Goal: Transaction & Acquisition: Purchase product/service

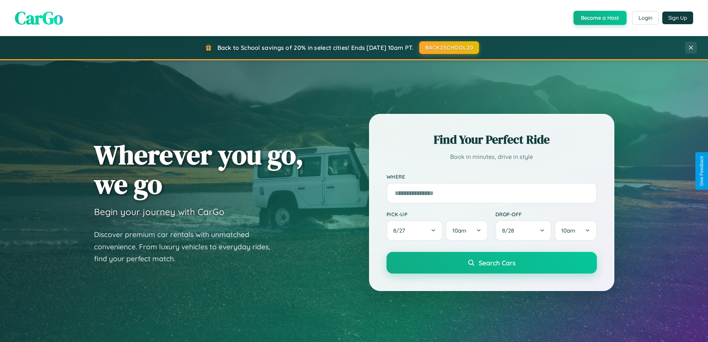
scroll to position [22, 0]
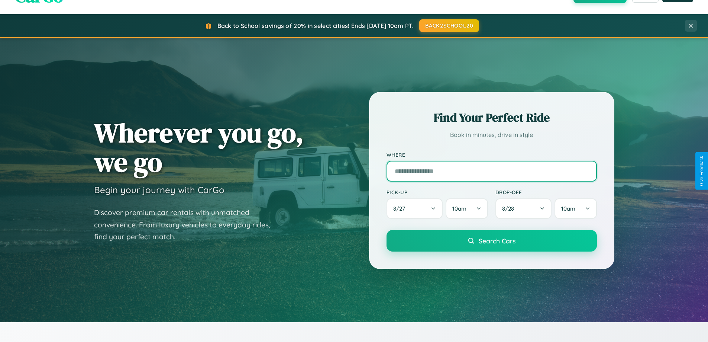
click at [491, 171] on input "text" at bounding box center [491, 171] width 210 height 21
type input "**********"
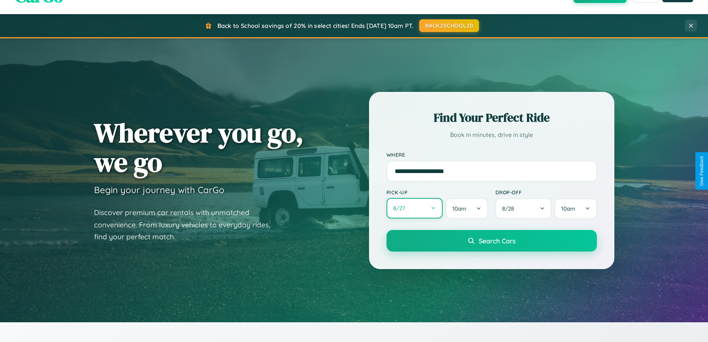
click at [414, 208] on button "8 / 27" at bounding box center [414, 208] width 56 height 20
select select "*"
select select "****"
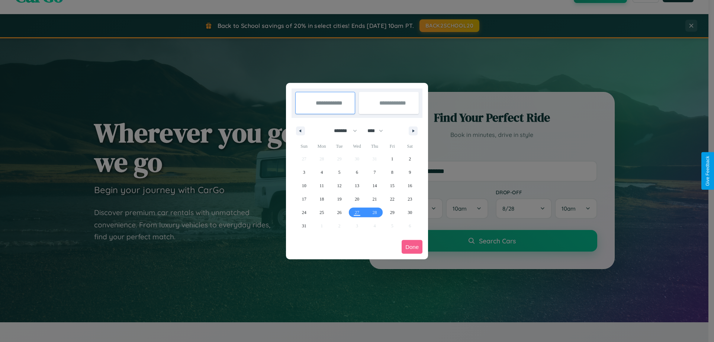
drag, startPoint x: 342, startPoint y: 130, endPoint x: 357, endPoint y: 149, distance: 23.8
click at [342, 130] on select "******* ******** ***** ***** *** **** **** ****** ********* ******* ******** **…" at bounding box center [344, 130] width 32 height 12
select select "*"
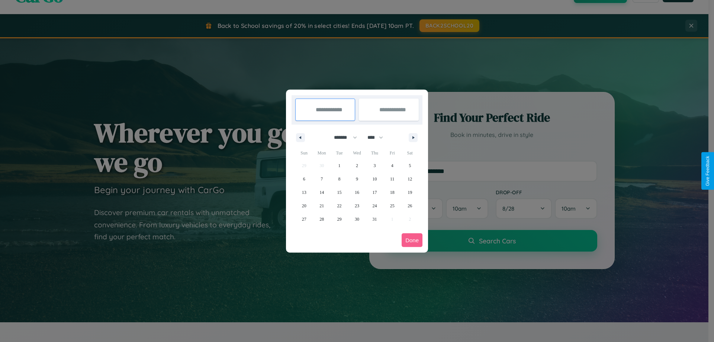
drag, startPoint x: 378, startPoint y: 137, endPoint x: 357, endPoint y: 149, distance: 24.6
click at [378, 137] on select "**** **** **** **** **** **** **** **** **** **** **** **** **** **** **** ****…" at bounding box center [374, 137] width 22 height 12
select select "****"
click at [321, 192] on span "13" at bounding box center [321, 191] width 4 height 13
type input "**********"
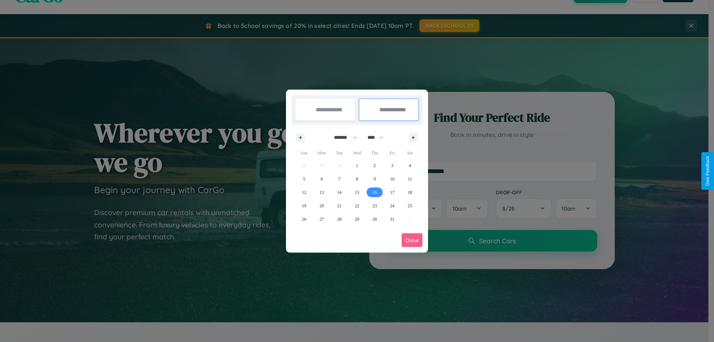
click at [374, 192] on span "16" at bounding box center [374, 191] width 4 height 13
type input "**********"
click at [412, 240] on button "Done" at bounding box center [411, 240] width 21 height 14
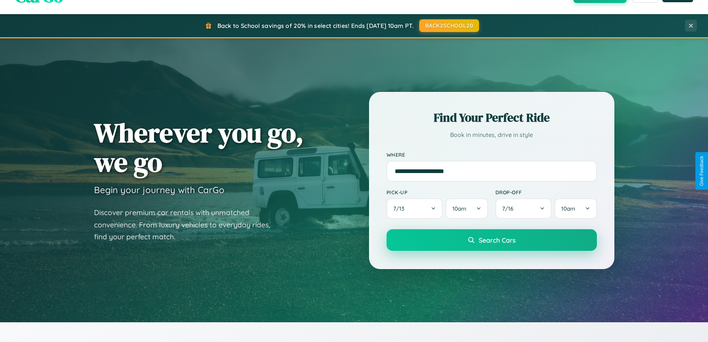
click at [491, 240] on span "Search Cars" at bounding box center [497, 240] width 37 height 8
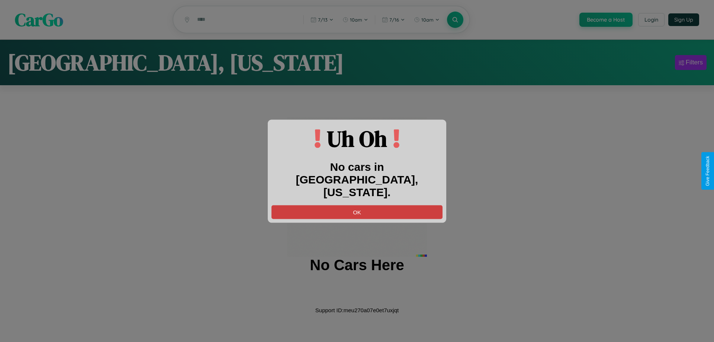
click at [357, 205] on button "OK" at bounding box center [356, 212] width 171 height 14
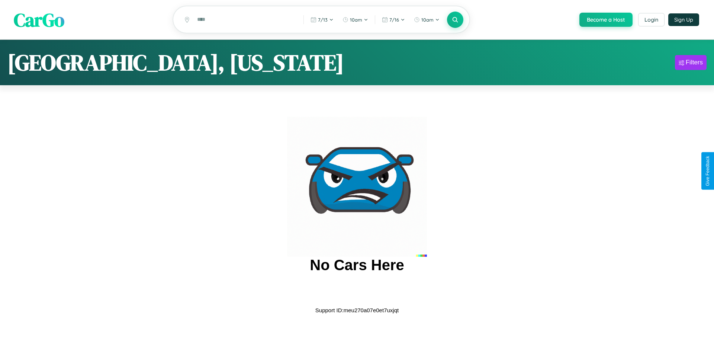
click at [39, 20] on span "CarGo" at bounding box center [39, 20] width 51 height 26
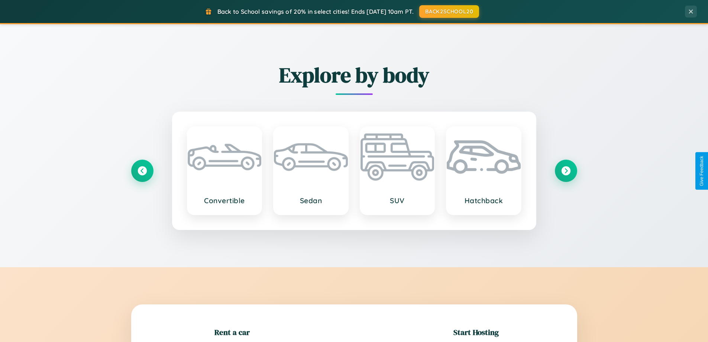
scroll to position [161, 0]
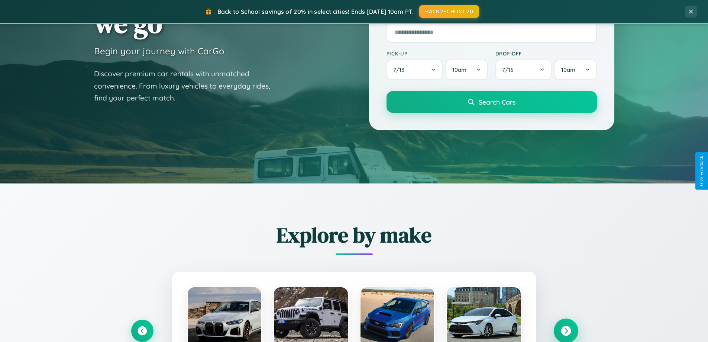
click at [566, 330] on icon at bounding box center [566, 331] width 10 height 10
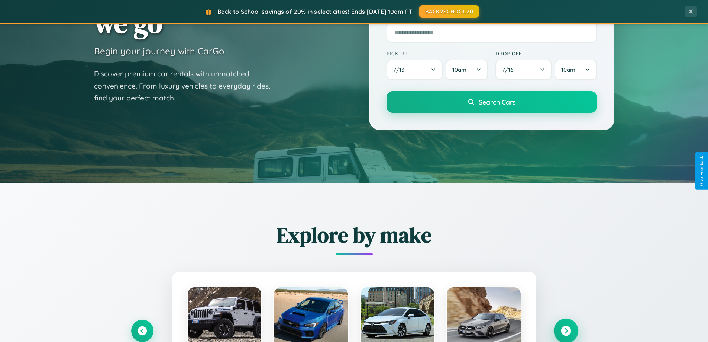
click at [566, 330] on icon at bounding box center [566, 331] width 10 height 10
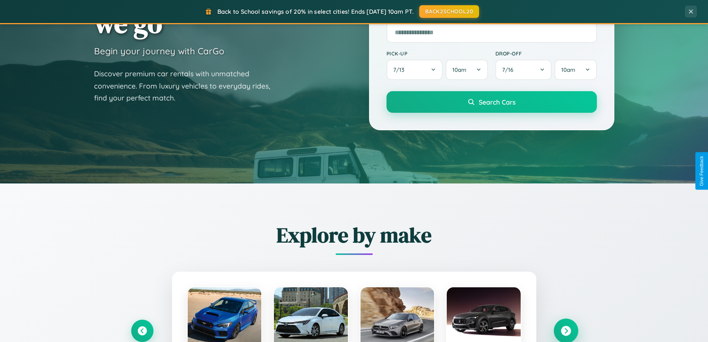
click at [566, 330] on icon at bounding box center [566, 331] width 10 height 10
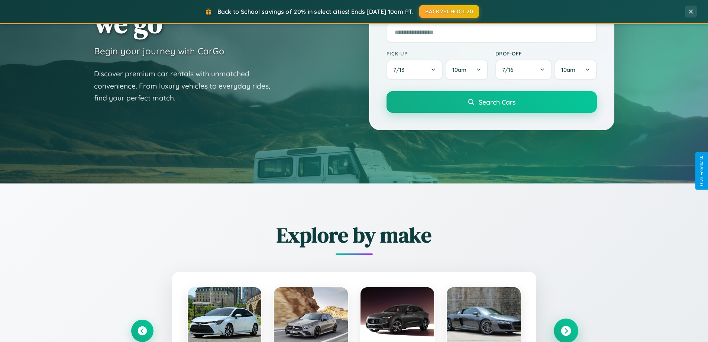
click at [566, 330] on icon at bounding box center [566, 331] width 10 height 10
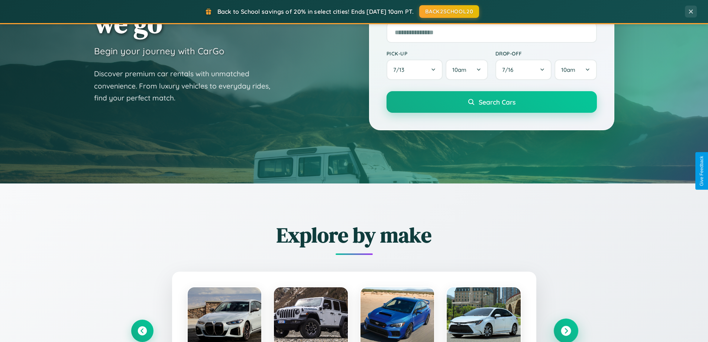
click at [566, 330] on icon at bounding box center [566, 331] width 10 height 10
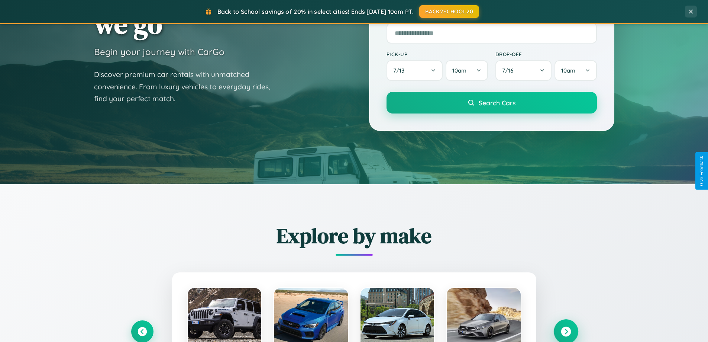
scroll to position [22, 0]
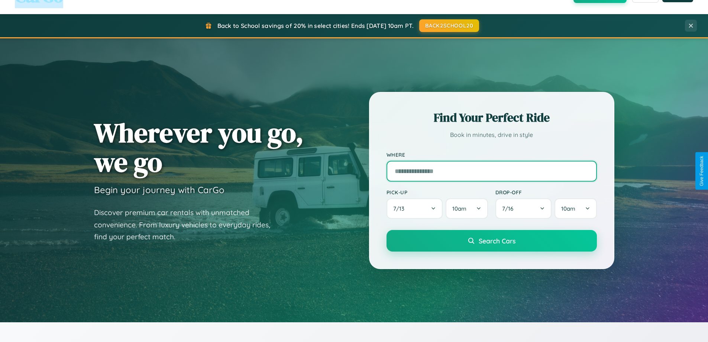
click at [491, 171] on input "text" at bounding box center [491, 171] width 210 height 21
type input "******"
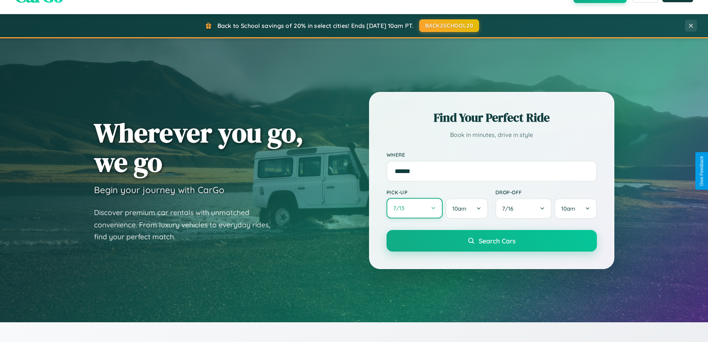
click at [414, 208] on button "7 / 13" at bounding box center [414, 208] width 56 height 20
select select "*"
select select "****"
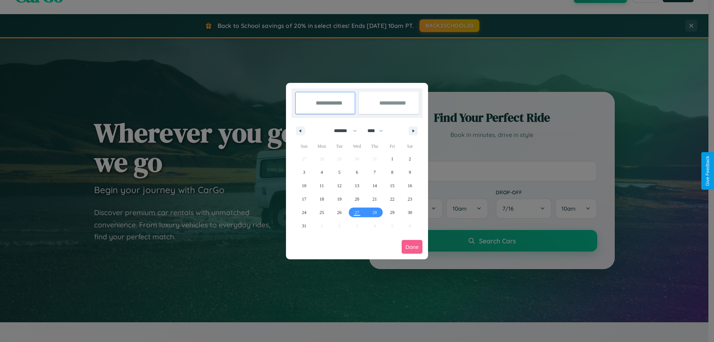
drag, startPoint x: 342, startPoint y: 130, endPoint x: 357, endPoint y: 149, distance: 23.8
click at [342, 130] on select "******* ******** ***** ***** *** **** **** ****** ********* ******* ******** **…" at bounding box center [344, 130] width 32 height 12
select select "*"
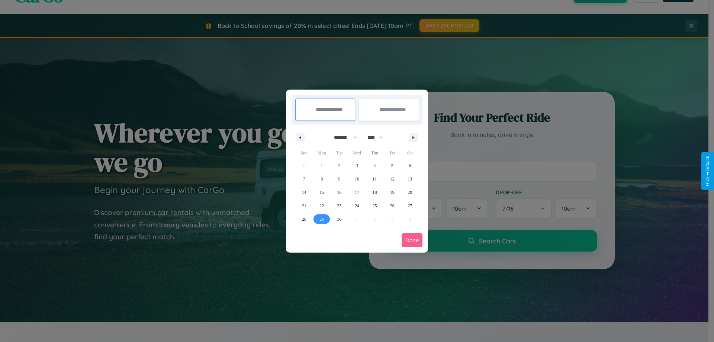
click at [321, 219] on span "29" at bounding box center [321, 218] width 4 height 13
type input "**********"
click at [413, 137] on icon "button" at bounding box center [414, 137] width 4 height 3
select select "*"
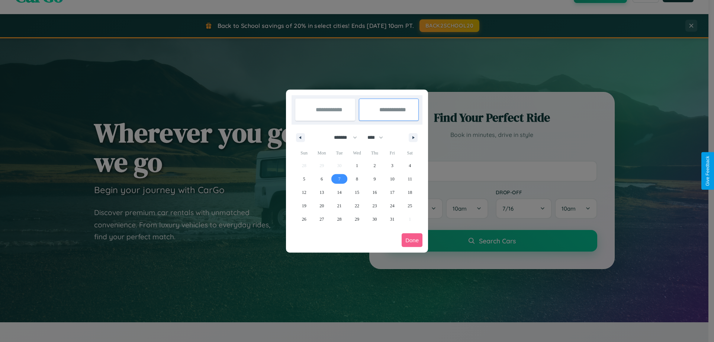
click at [339, 178] on span "7" at bounding box center [339, 178] width 2 height 13
type input "**********"
select select "*"
click at [412, 240] on button "Done" at bounding box center [411, 240] width 21 height 14
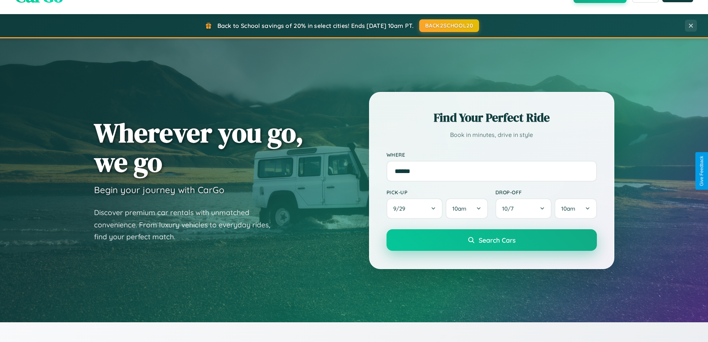
click at [491, 240] on span "Search Cars" at bounding box center [497, 240] width 37 height 8
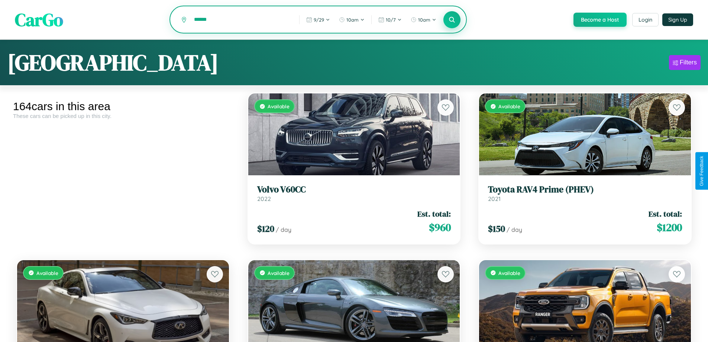
type input "******"
click at [452, 20] on icon at bounding box center [452, 19] width 7 height 7
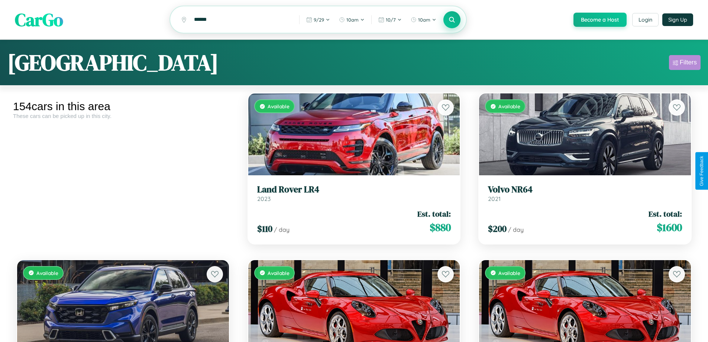
click at [685, 64] on div "Filters" at bounding box center [688, 62] width 17 height 7
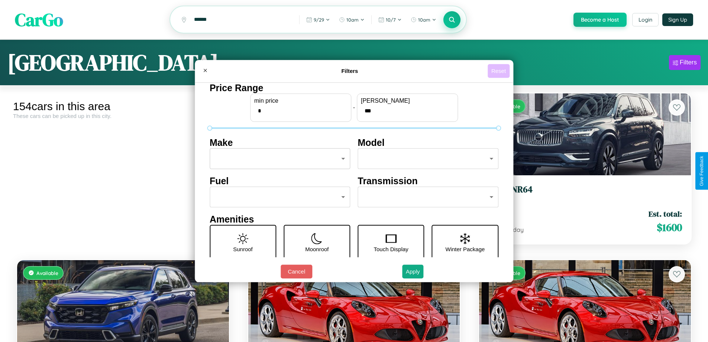
click at [499, 71] on button "Reset" at bounding box center [499, 71] width 22 height 14
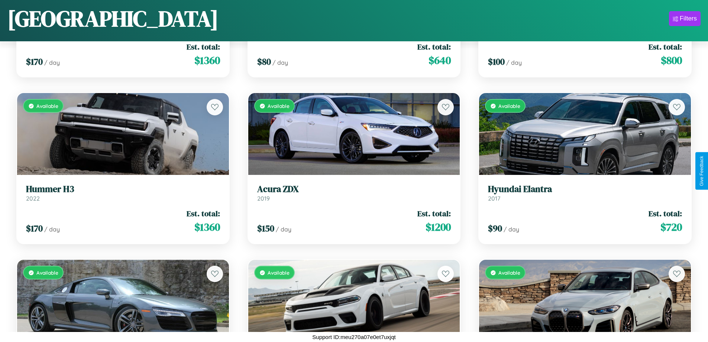
scroll to position [7426, 0]
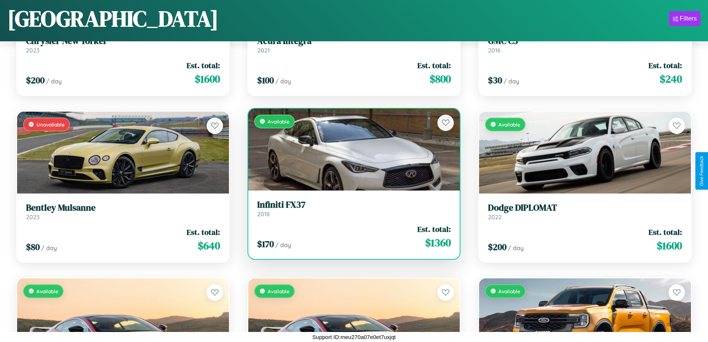
click at [351, 149] on div "Available" at bounding box center [354, 150] width 212 height 82
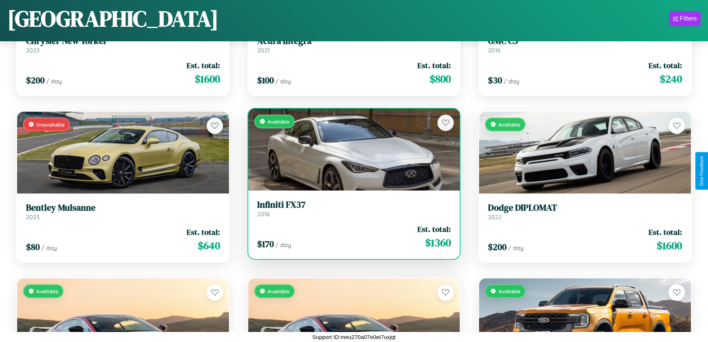
click at [351, 149] on div "Available" at bounding box center [354, 150] width 212 height 82
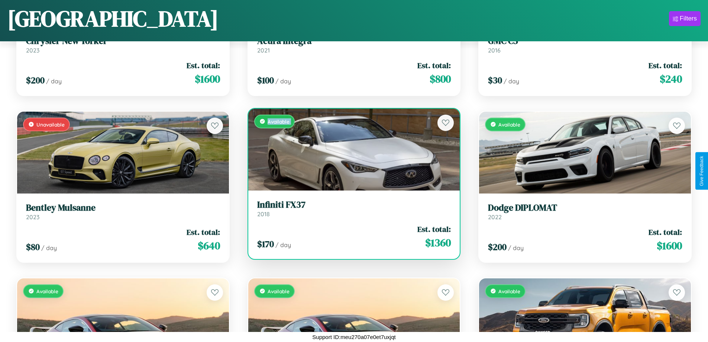
click at [351, 149] on div "Available" at bounding box center [354, 150] width 212 height 82
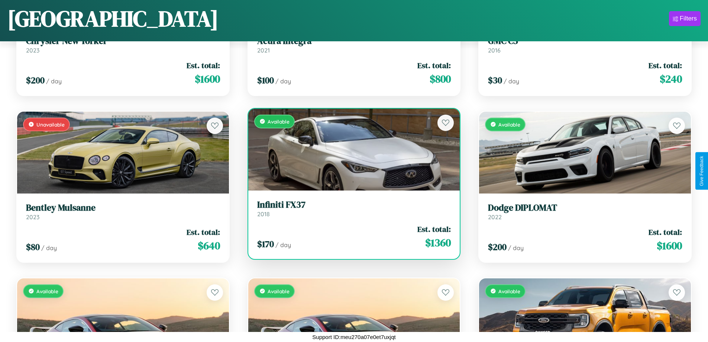
click at [351, 149] on div "Available" at bounding box center [354, 150] width 212 height 82
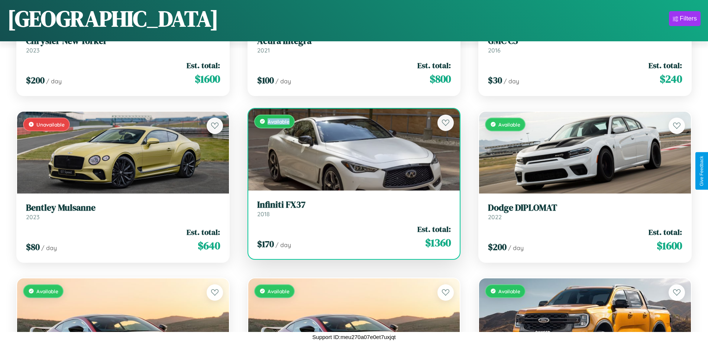
click at [351, 149] on div "Available" at bounding box center [354, 150] width 212 height 82
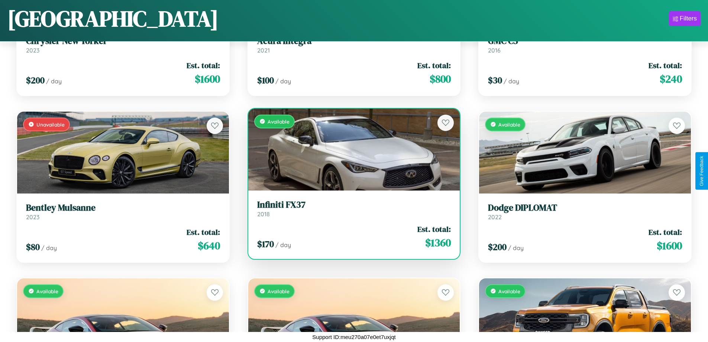
click at [351, 208] on h3 "Infiniti FX37" at bounding box center [354, 204] width 194 height 11
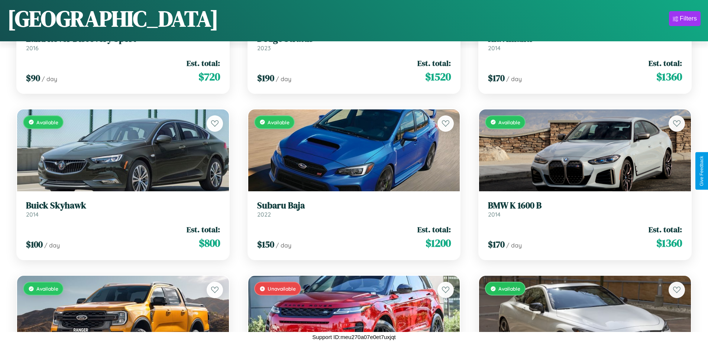
scroll to position [5263, 0]
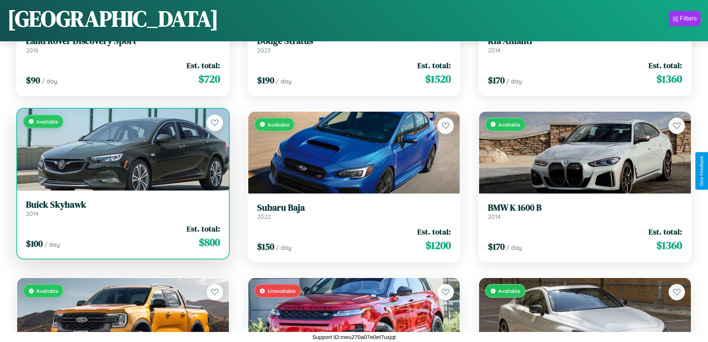
click at [122, 211] on link "Buick Skyhawk 2014" at bounding box center [123, 208] width 194 height 18
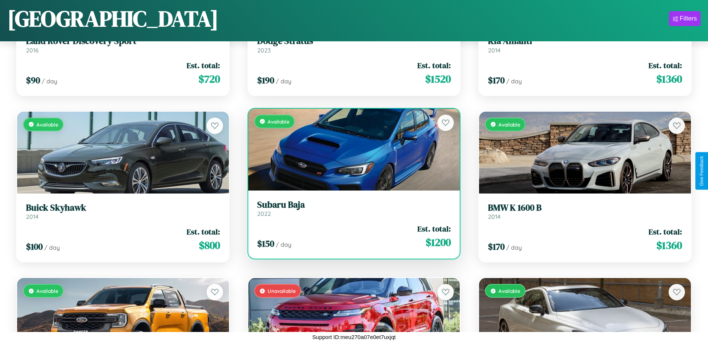
scroll to position [3599, 0]
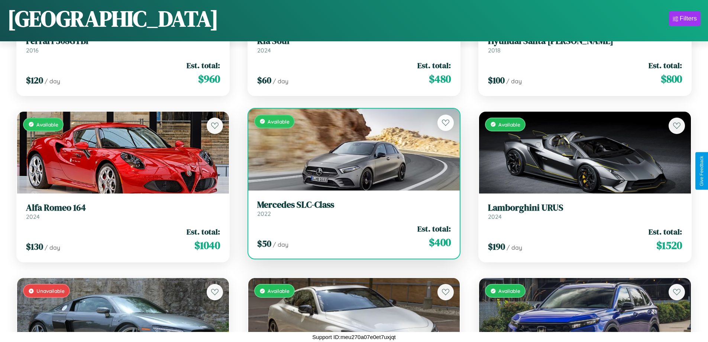
click at [351, 208] on h3 "Mercedes SLC-Class" at bounding box center [354, 204] width 194 height 11
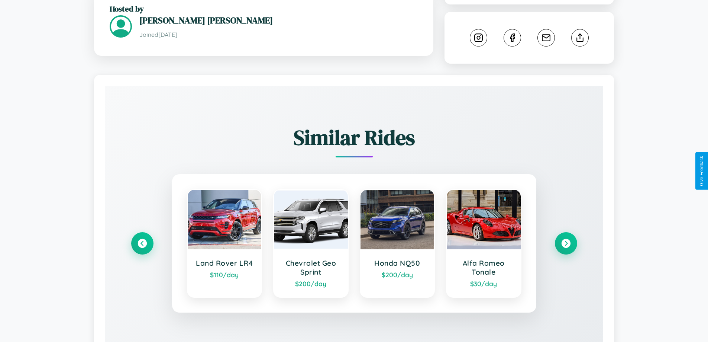
scroll to position [421, 0]
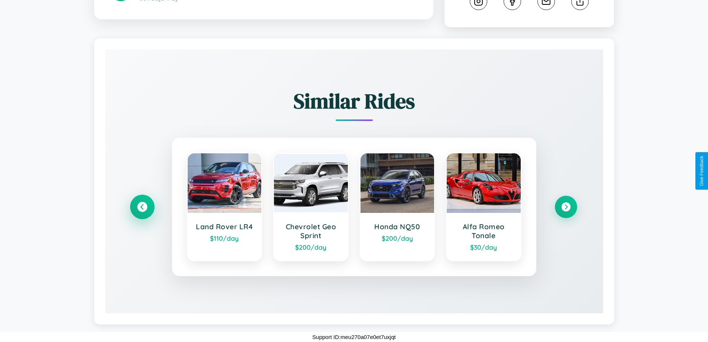
click at [142, 207] on icon at bounding box center [142, 207] width 10 height 10
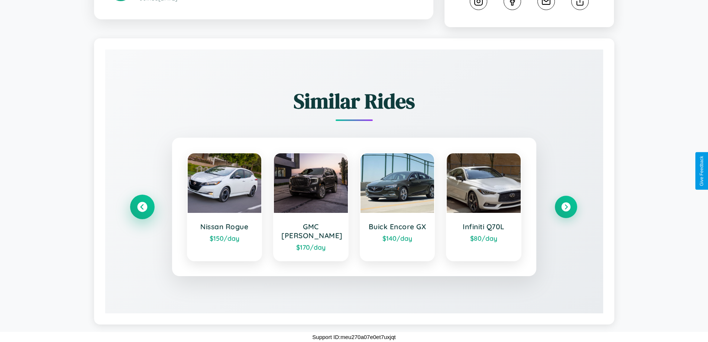
scroll to position [412, 0]
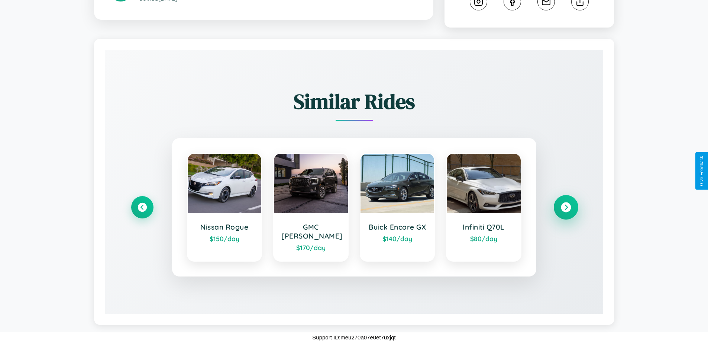
click at [566, 211] on icon at bounding box center [566, 207] width 10 height 10
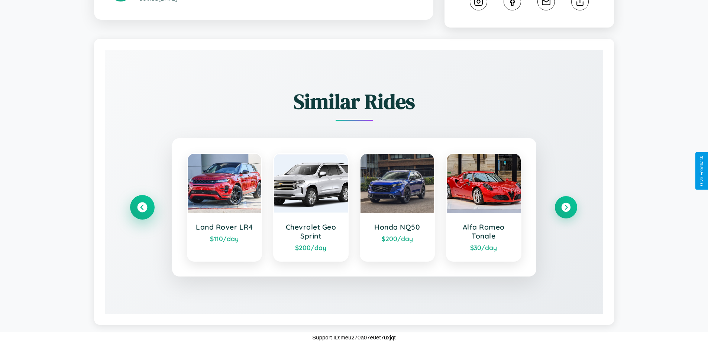
click at [142, 212] on icon at bounding box center [142, 207] width 10 height 10
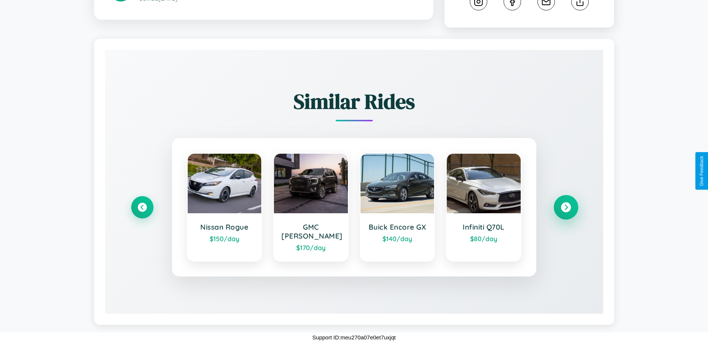
click at [566, 211] on icon at bounding box center [566, 207] width 10 height 10
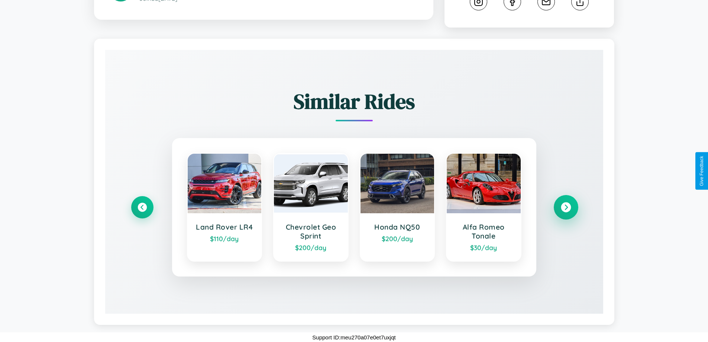
click at [566, 212] on icon at bounding box center [566, 207] width 10 height 10
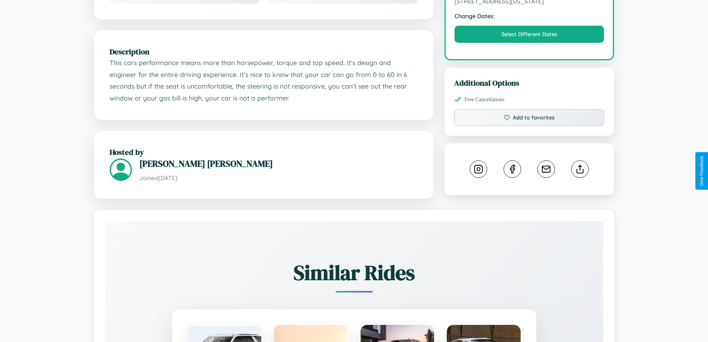
scroll to position [252, 0]
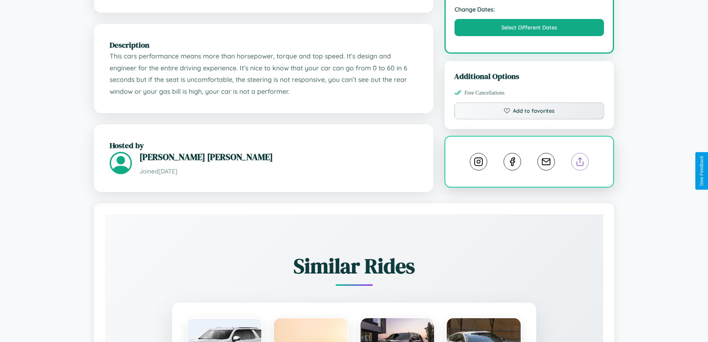
click at [580, 163] on line at bounding box center [580, 160] width 0 height 5
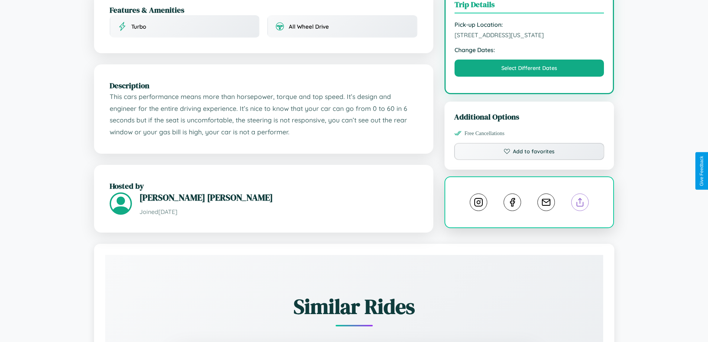
scroll to position [200, 0]
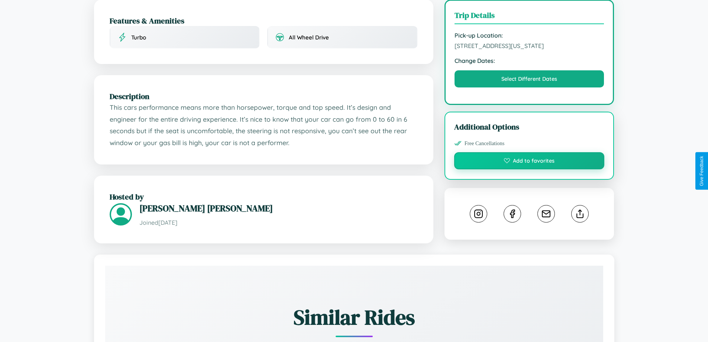
click at [529, 169] on button "Add to favorites" at bounding box center [529, 160] width 151 height 17
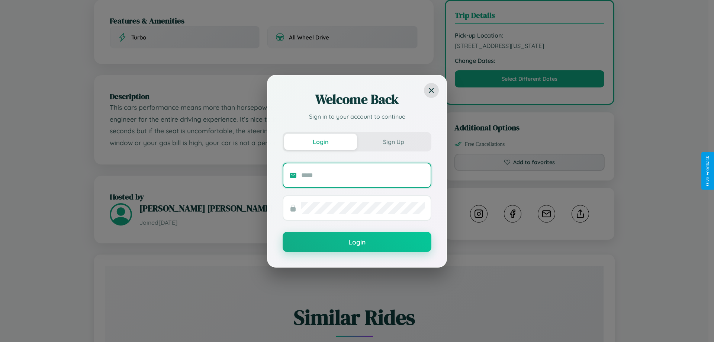
click at [363, 175] on input "text" at bounding box center [362, 175] width 123 height 12
type input "**********"
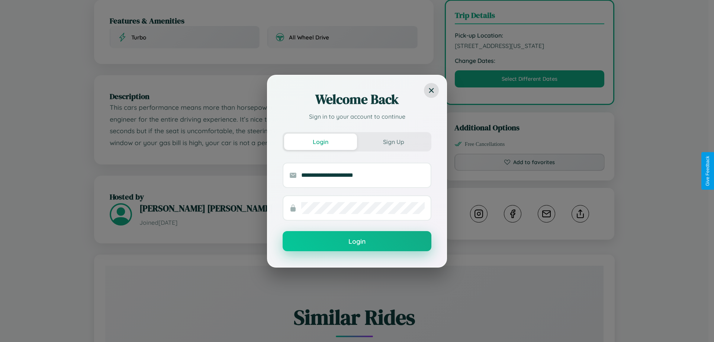
click at [357, 241] on button "Login" at bounding box center [356, 241] width 149 height 20
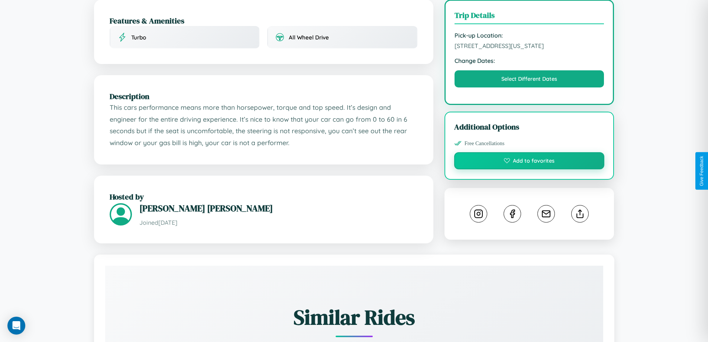
click at [529, 169] on button "Add to favorites" at bounding box center [529, 160] width 151 height 17
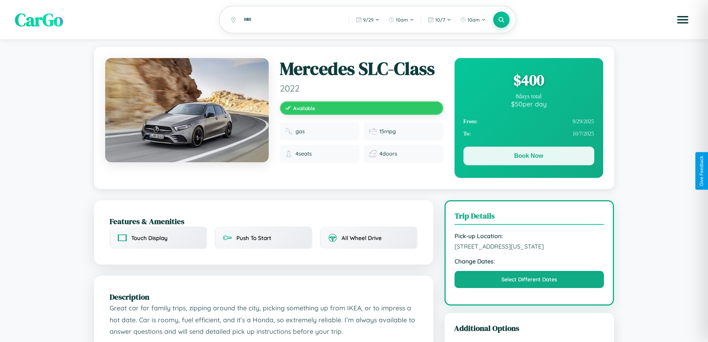
click at [528, 157] on button "Book Now" at bounding box center [528, 155] width 131 height 19
